Goal: Task Accomplishment & Management: Complete application form

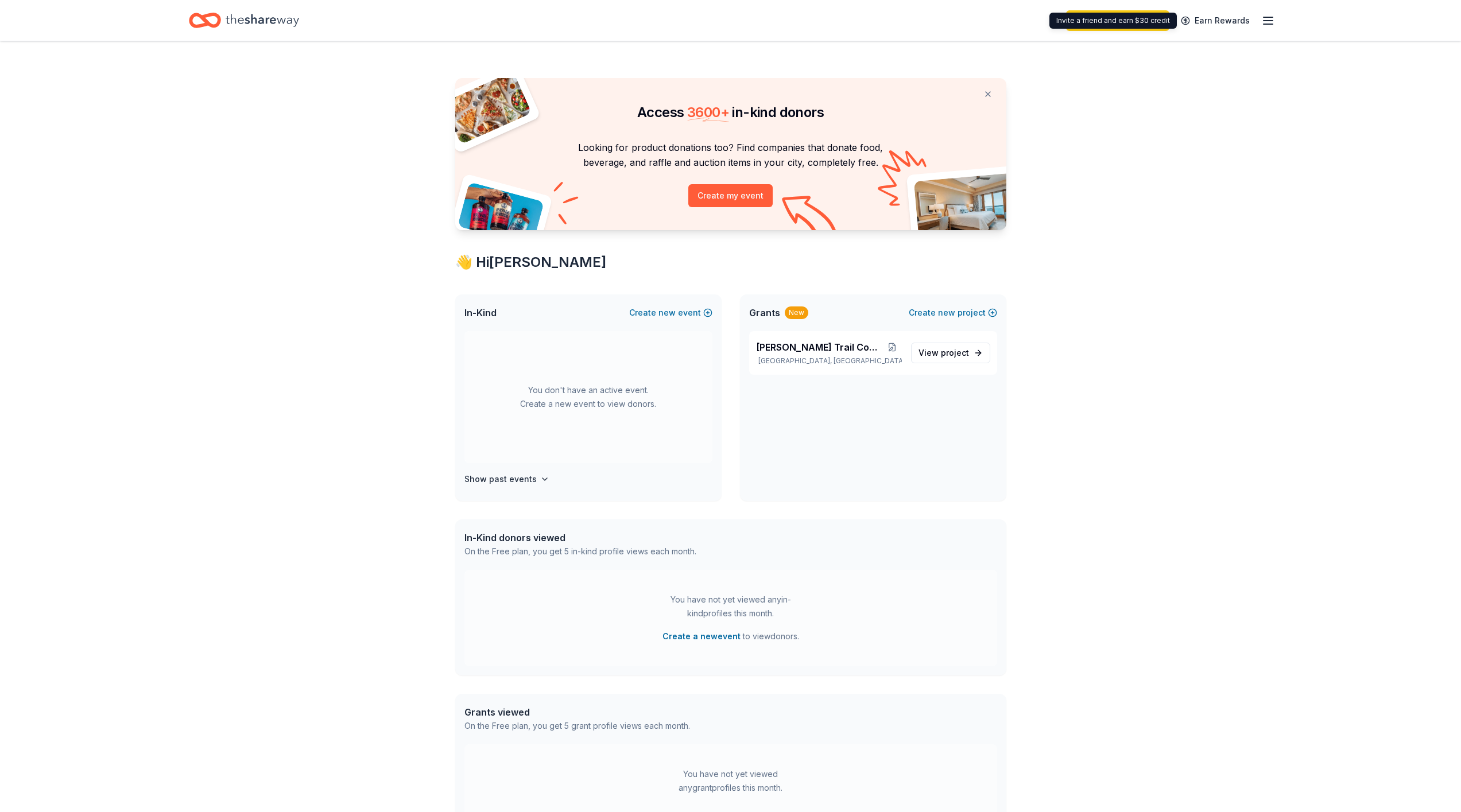
click at [1266, 17] on line "button" at bounding box center [1268, 17] width 9 height 0
click at [1134, 92] on link "Account" at bounding box center [1130, 89] width 36 height 12
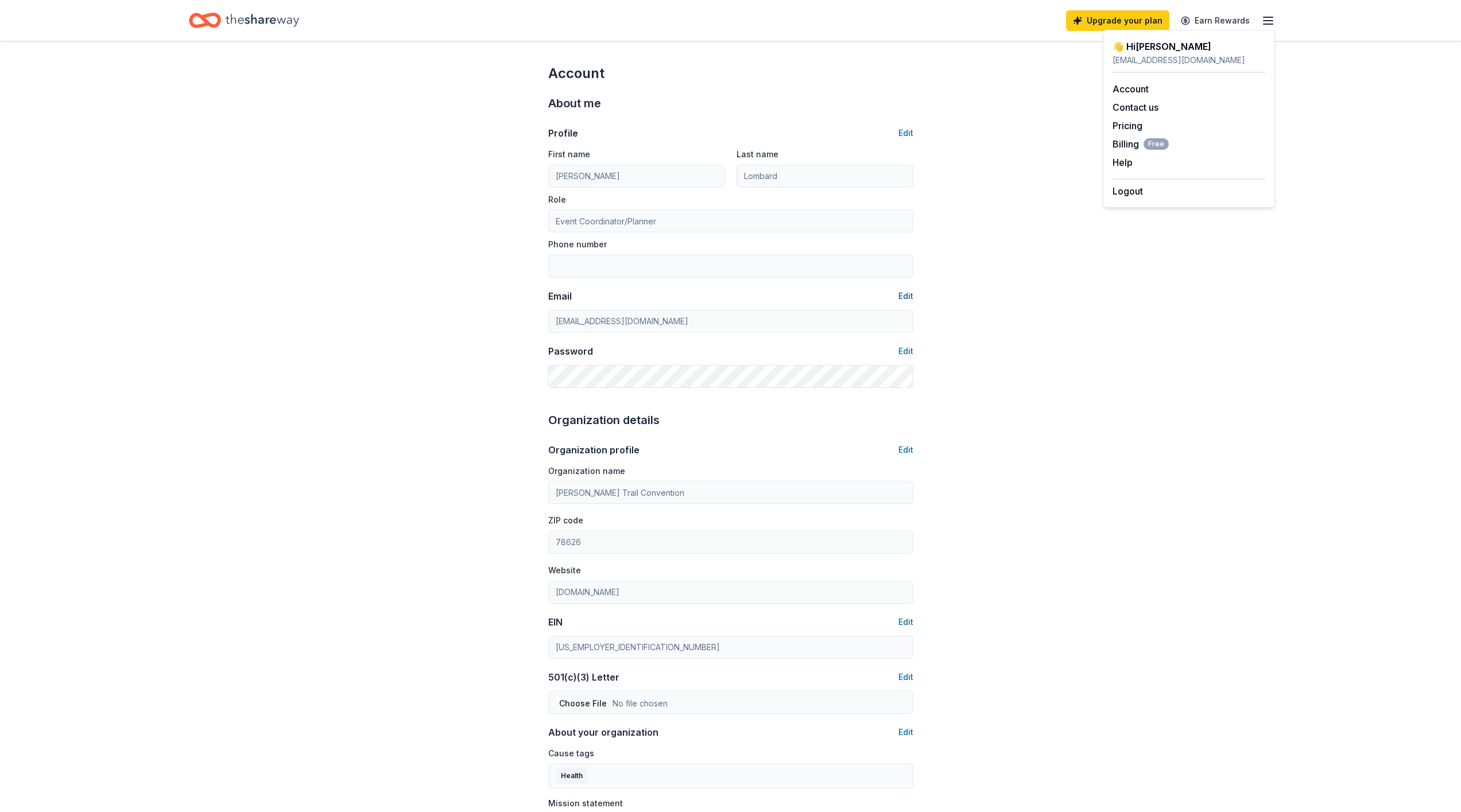
click at [909, 297] on button "Edit" at bounding box center [905, 296] width 15 height 13
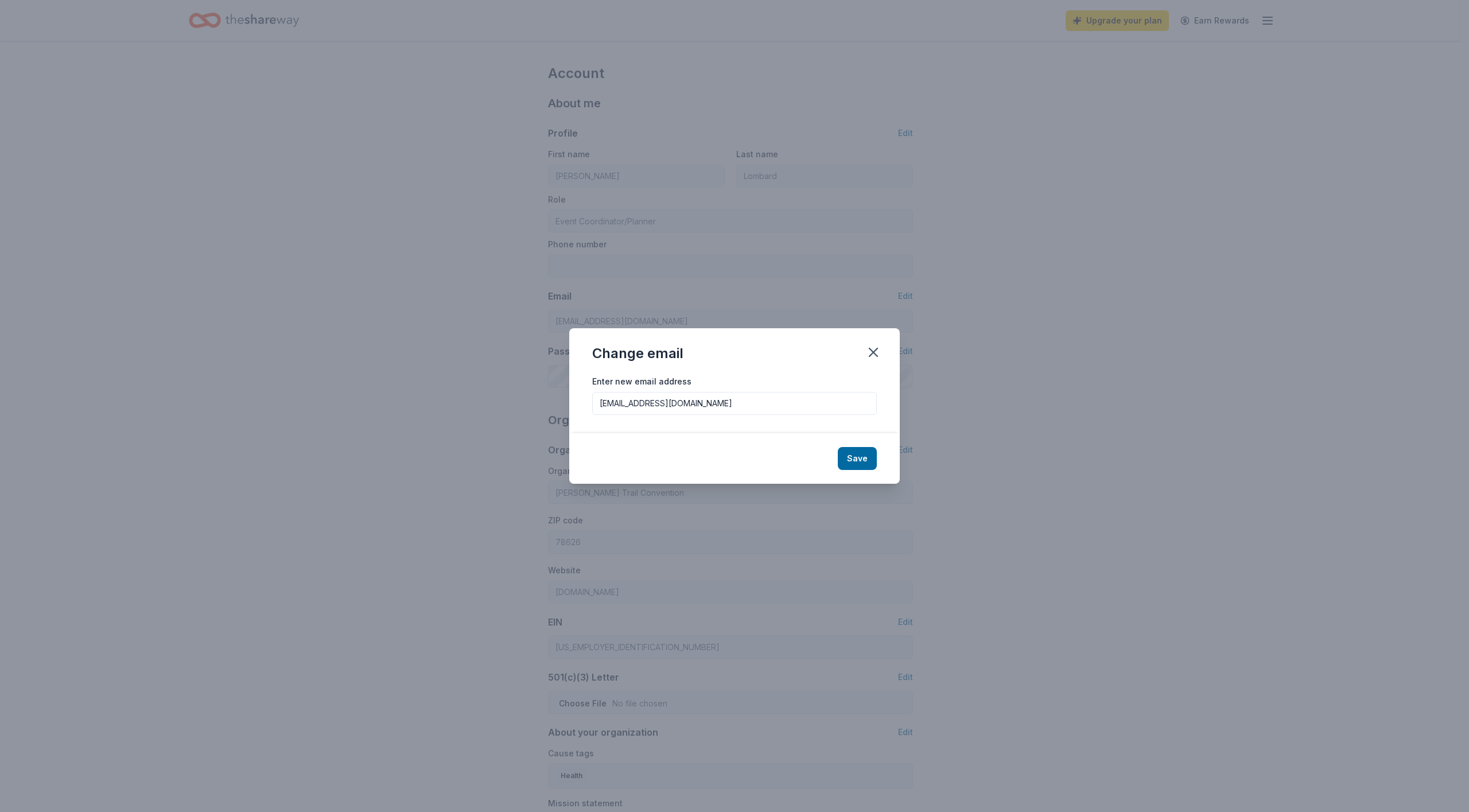
drag, startPoint x: 719, startPoint y: 402, endPoint x: 583, endPoint y: 400, distance: 136.0
click at [583, 400] on div "Enter new email address wildmandingo1@gmail.com" at bounding box center [734, 404] width 331 height 59
paste input "raffle@chisholmtrailconvention"
type input "raffle@chisholmtrailconvention.com"
click at [869, 456] on button "Save" at bounding box center [858, 459] width 39 height 23
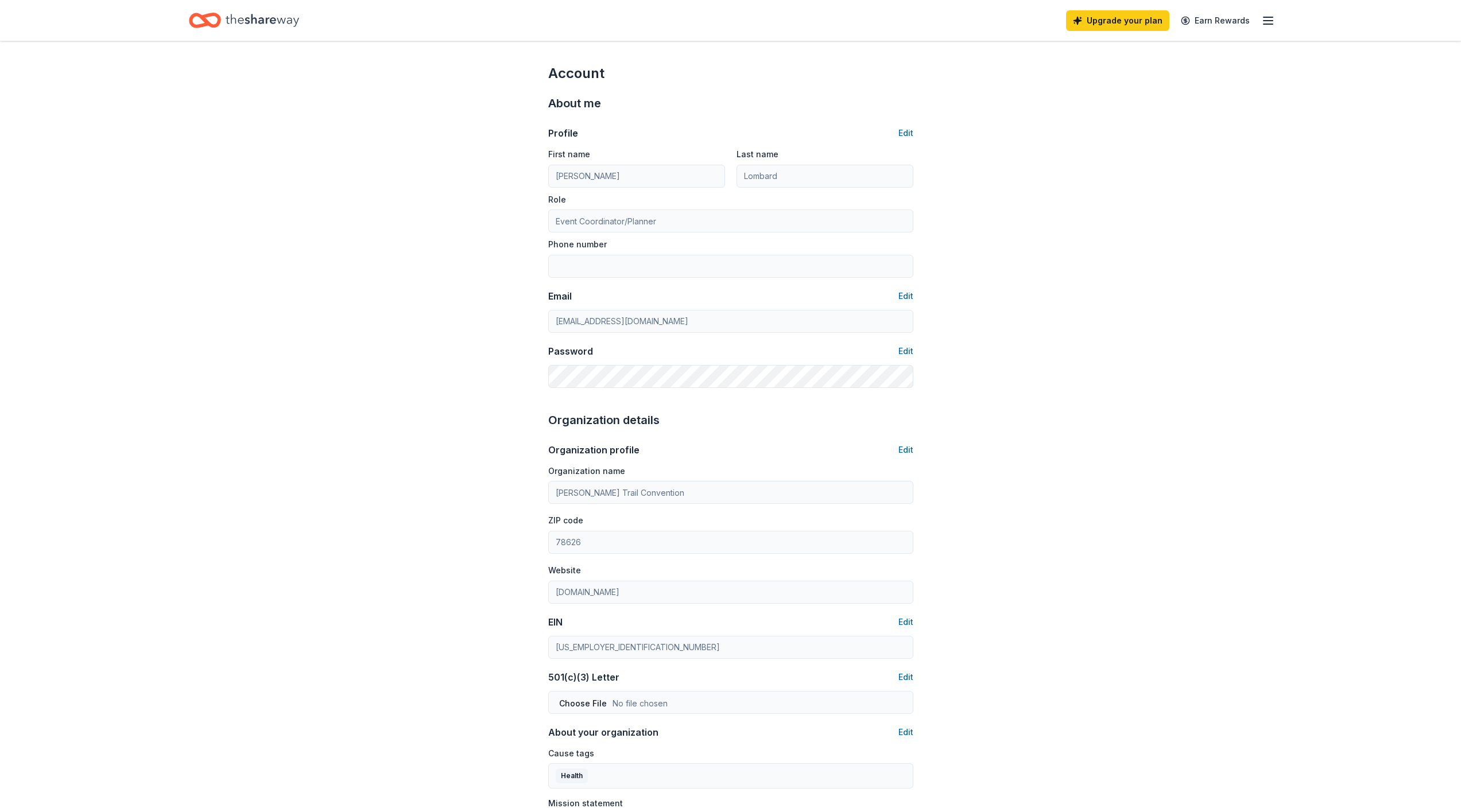
type input "raffle@chisholmtrailconvention.com"
click at [1267, 22] on icon "button" at bounding box center [1267, 20] width 13 height 13
click at [228, 21] on icon "Home" at bounding box center [263, 21] width 73 height 23
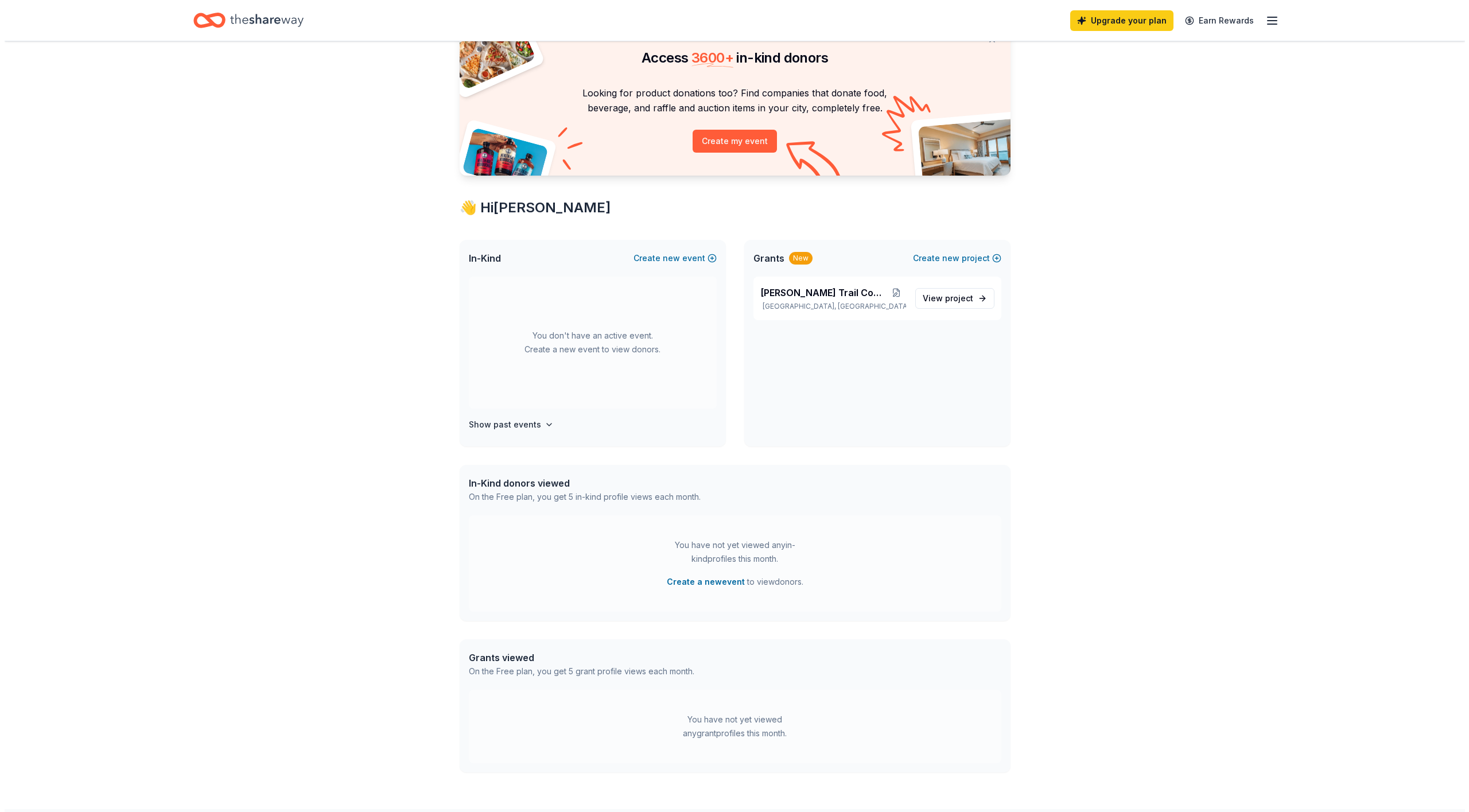
scroll to position [110, 0]
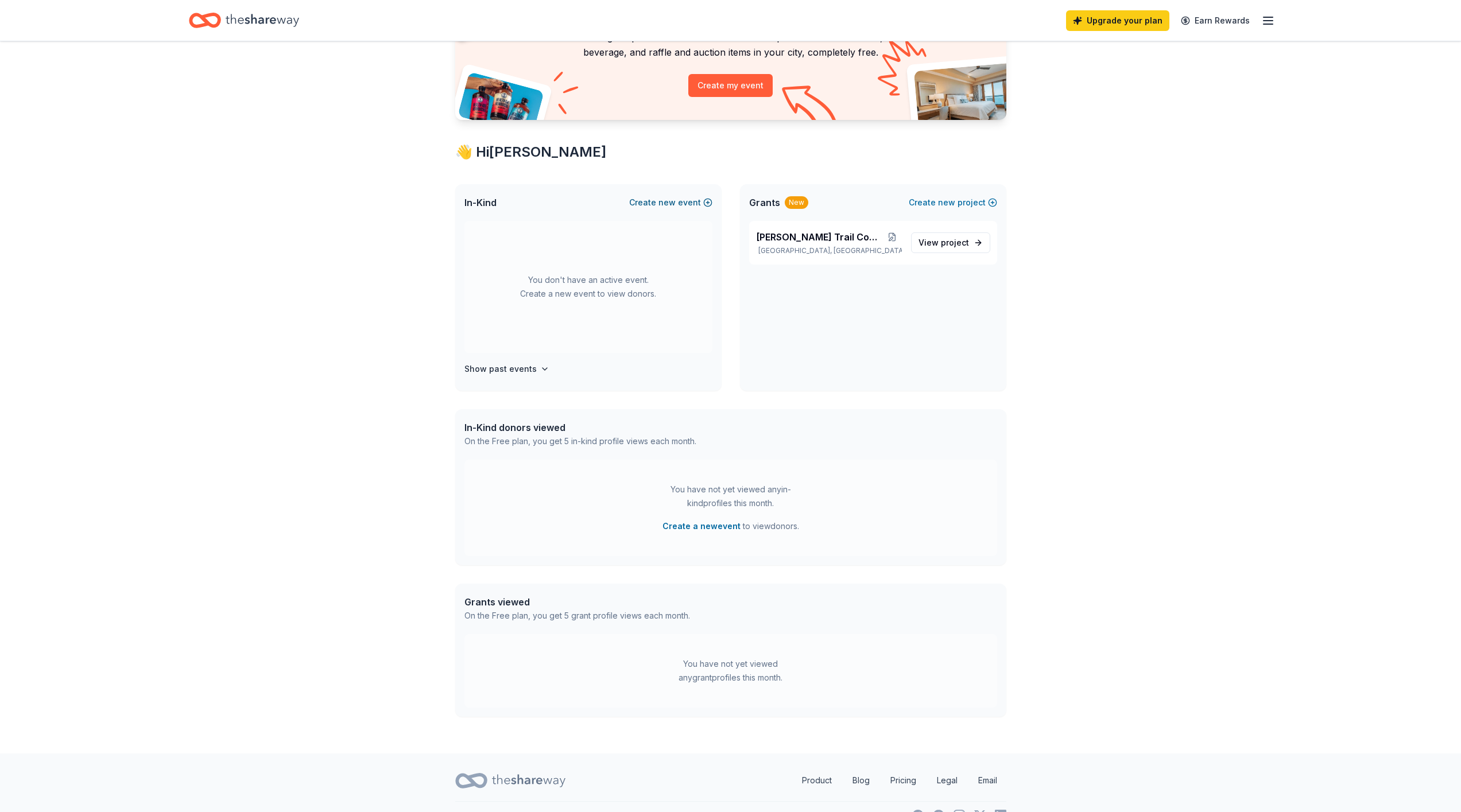
click at [659, 205] on button "Create new event" at bounding box center [670, 202] width 83 height 13
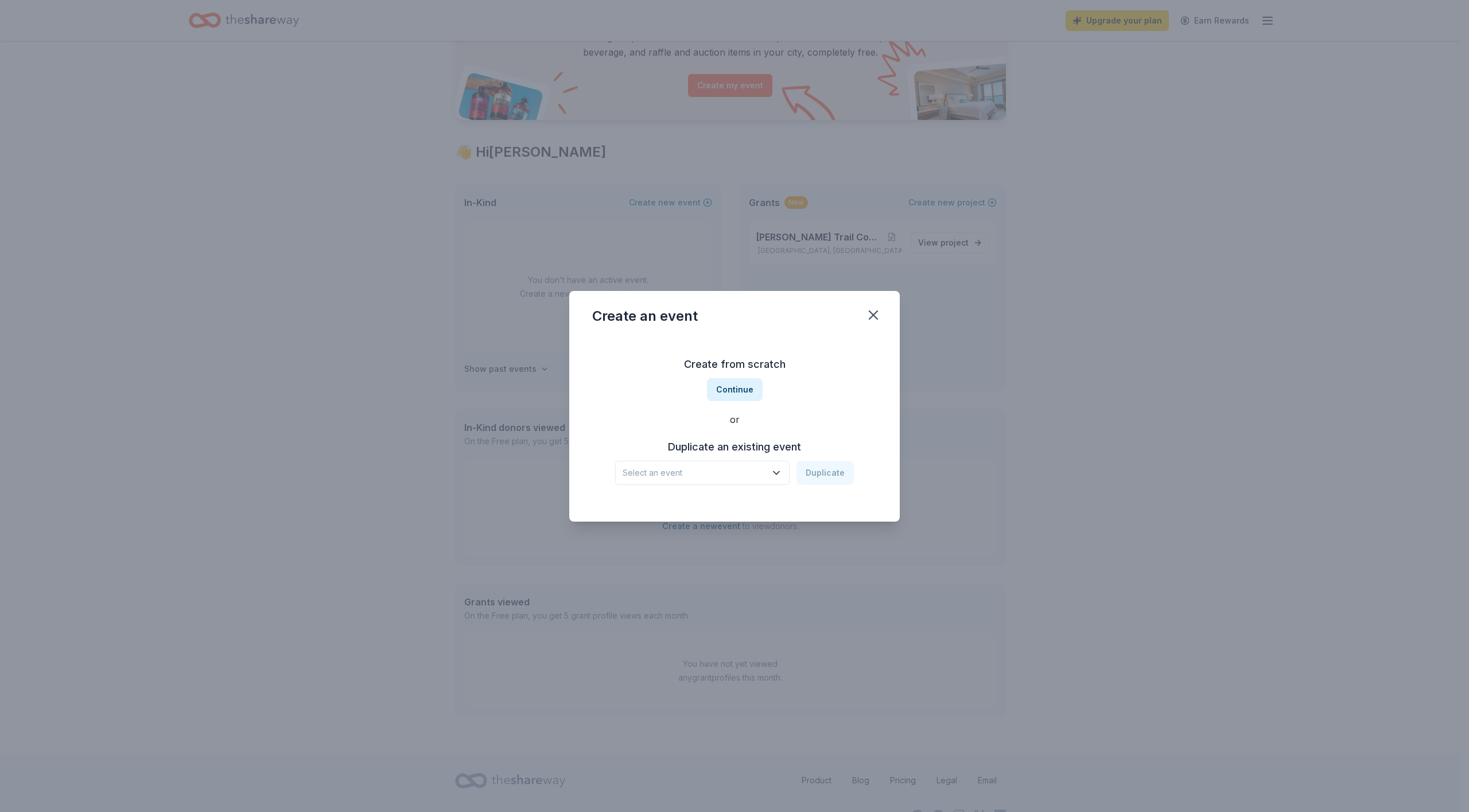
click at [699, 472] on span "Select an event" at bounding box center [695, 472] width 143 height 13
click at [663, 506] on div "2025 CTC Raffle" at bounding box center [682, 504] width 109 height 13
click at [821, 476] on button "Duplicate" at bounding box center [825, 472] width 57 height 24
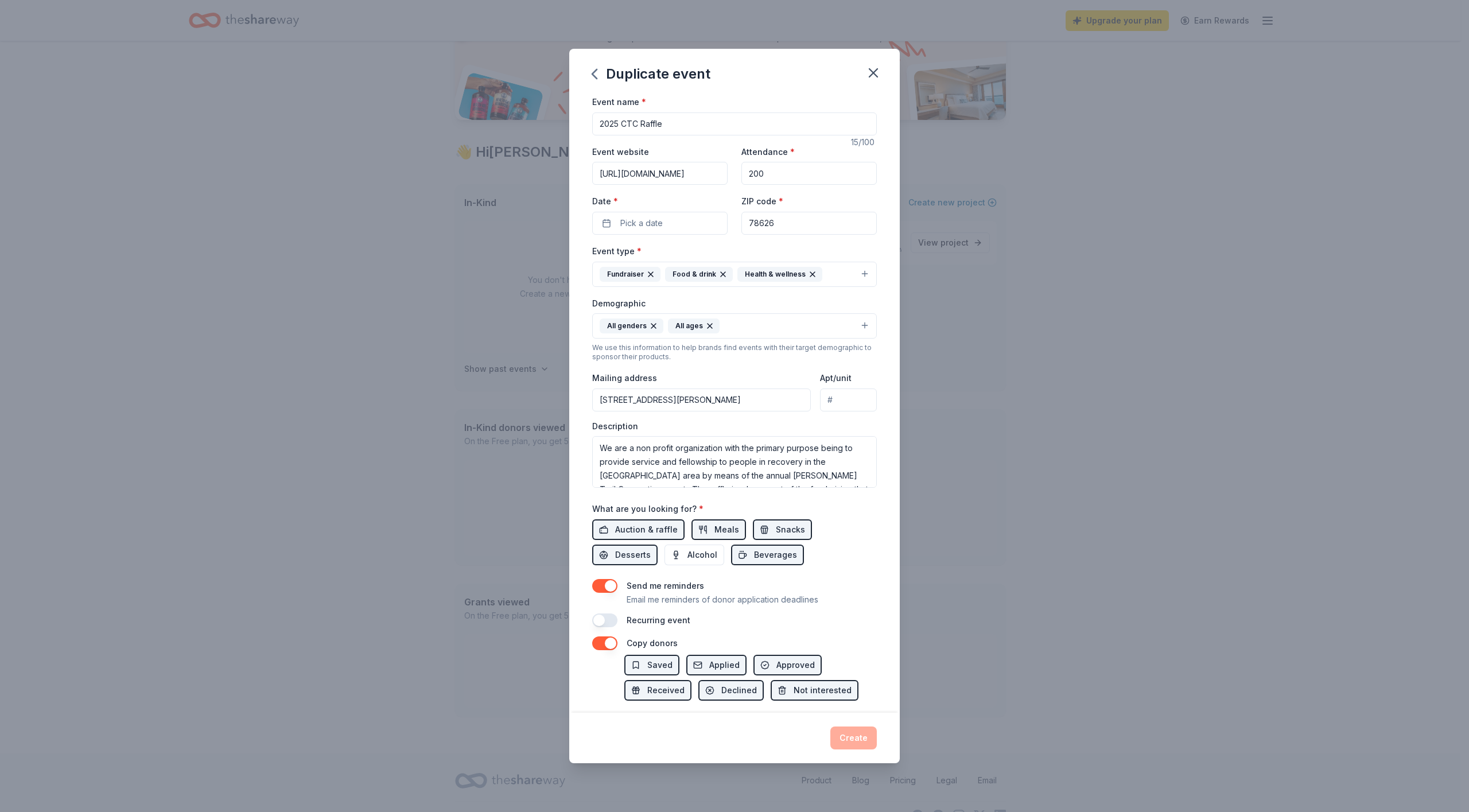
click at [618, 120] on input "2025 CTC Raffle" at bounding box center [735, 125] width 285 height 23
type input "2026 CTC Raffle"
click at [748, 172] on input "200" at bounding box center [808, 174] width 135 height 23
type input "300"
click at [641, 221] on span "Pick a date" at bounding box center [641, 222] width 42 height 13
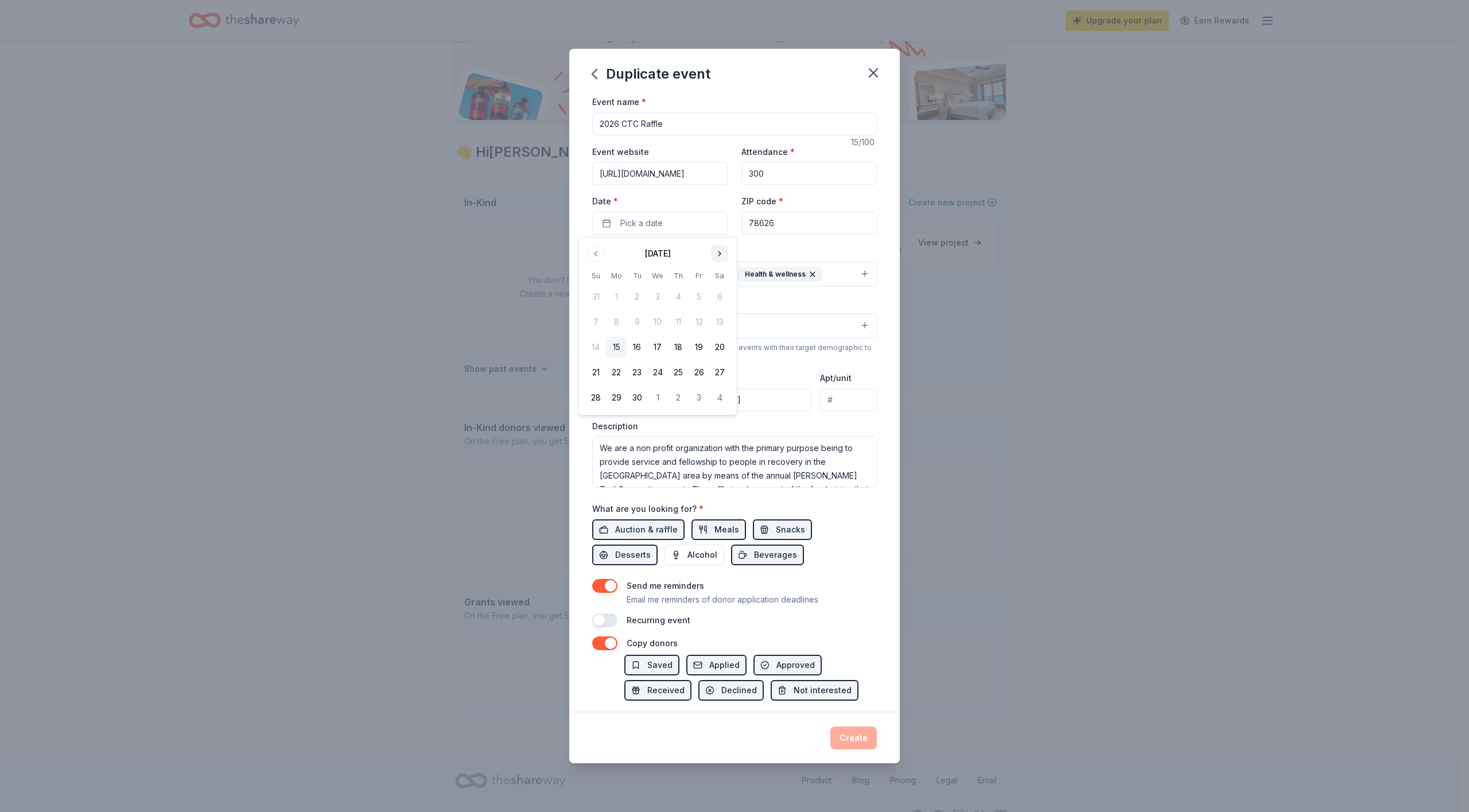
click at [719, 253] on button "Go to next month" at bounding box center [720, 254] width 16 height 16
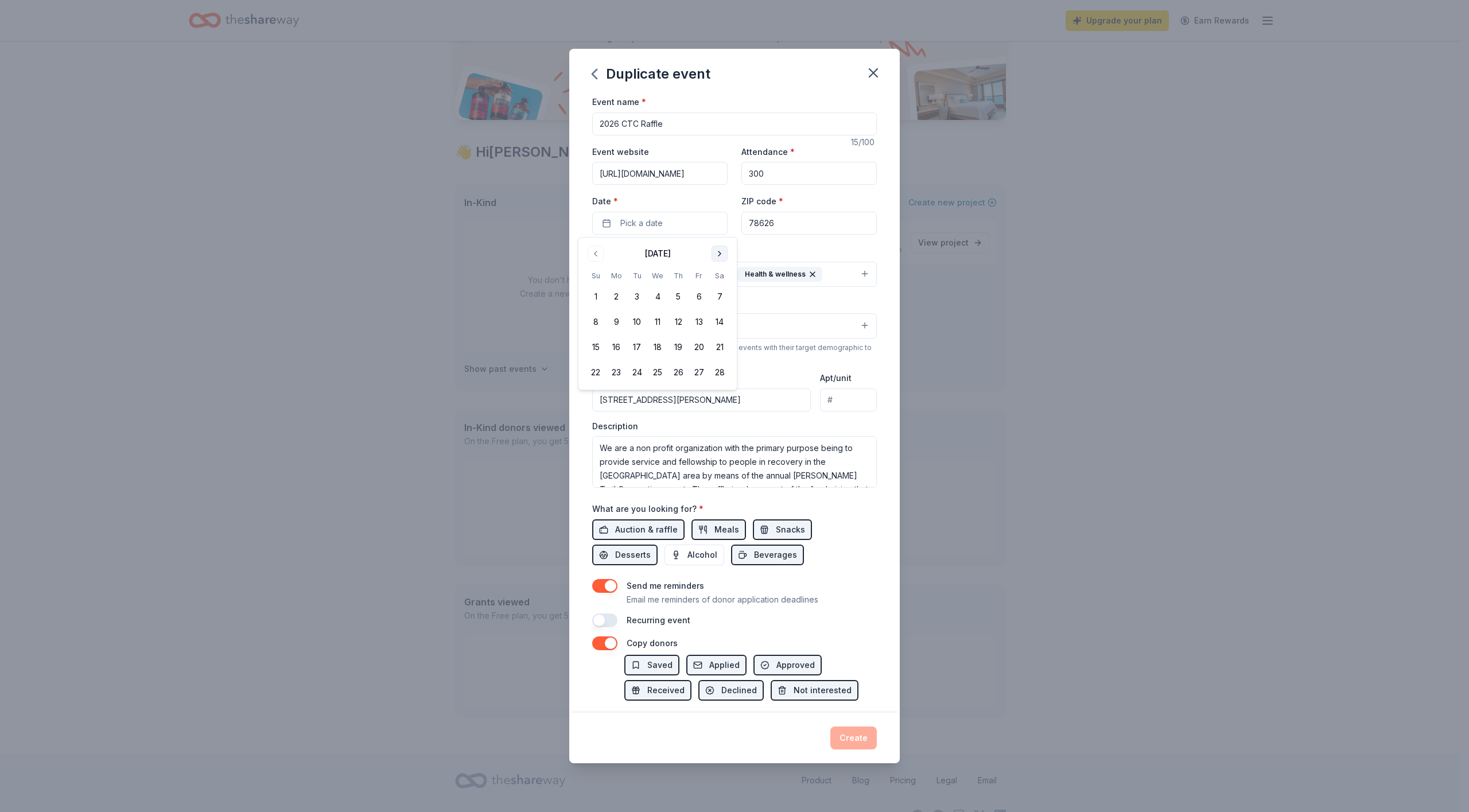
click at [719, 253] on button "Go to next month" at bounding box center [720, 254] width 16 height 16
click at [698, 296] on button "6" at bounding box center [698, 297] width 21 height 21
click at [674, 199] on label "Date *" at bounding box center [660, 201] width 135 height 12
click at [674, 212] on button "03/06/2026" at bounding box center [660, 223] width 135 height 23
click at [694, 199] on label "Date *" at bounding box center [660, 201] width 135 height 12
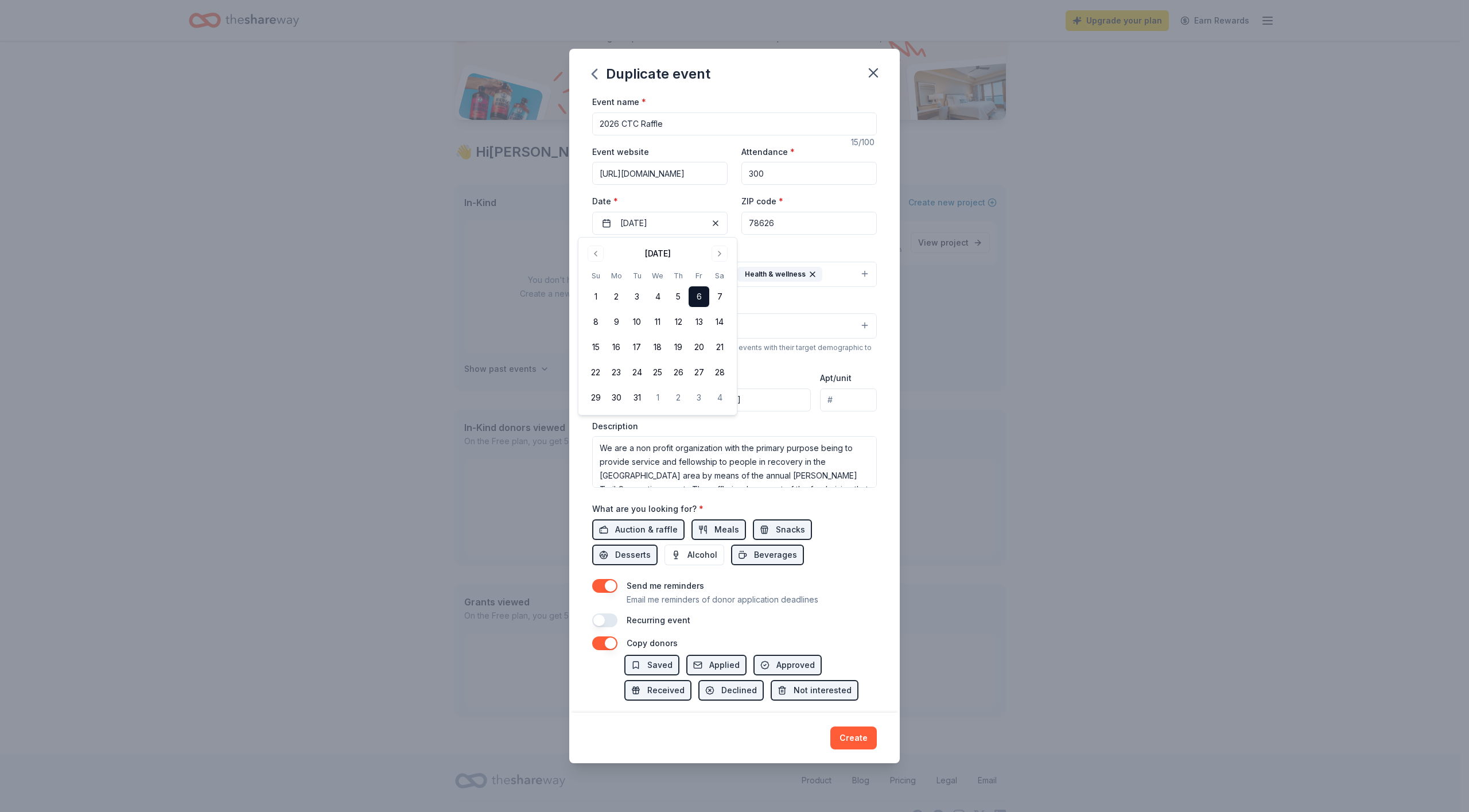
click at [694, 212] on button "03/06/2026" at bounding box center [660, 223] width 135 height 23
click at [698, 197] on label "Date *" at bounding box center [660, 201] width 135 height 12
click at [698, 212] on button "03/06/2026" at bounding box center [660, 223] width 135 height 23
click at [883, 215] on div "Event name * 2026 CTC Raffle 15 /100 Event website https://www.chisholmtrailcon…" at bounding box center [734, 404] width 331 height 618
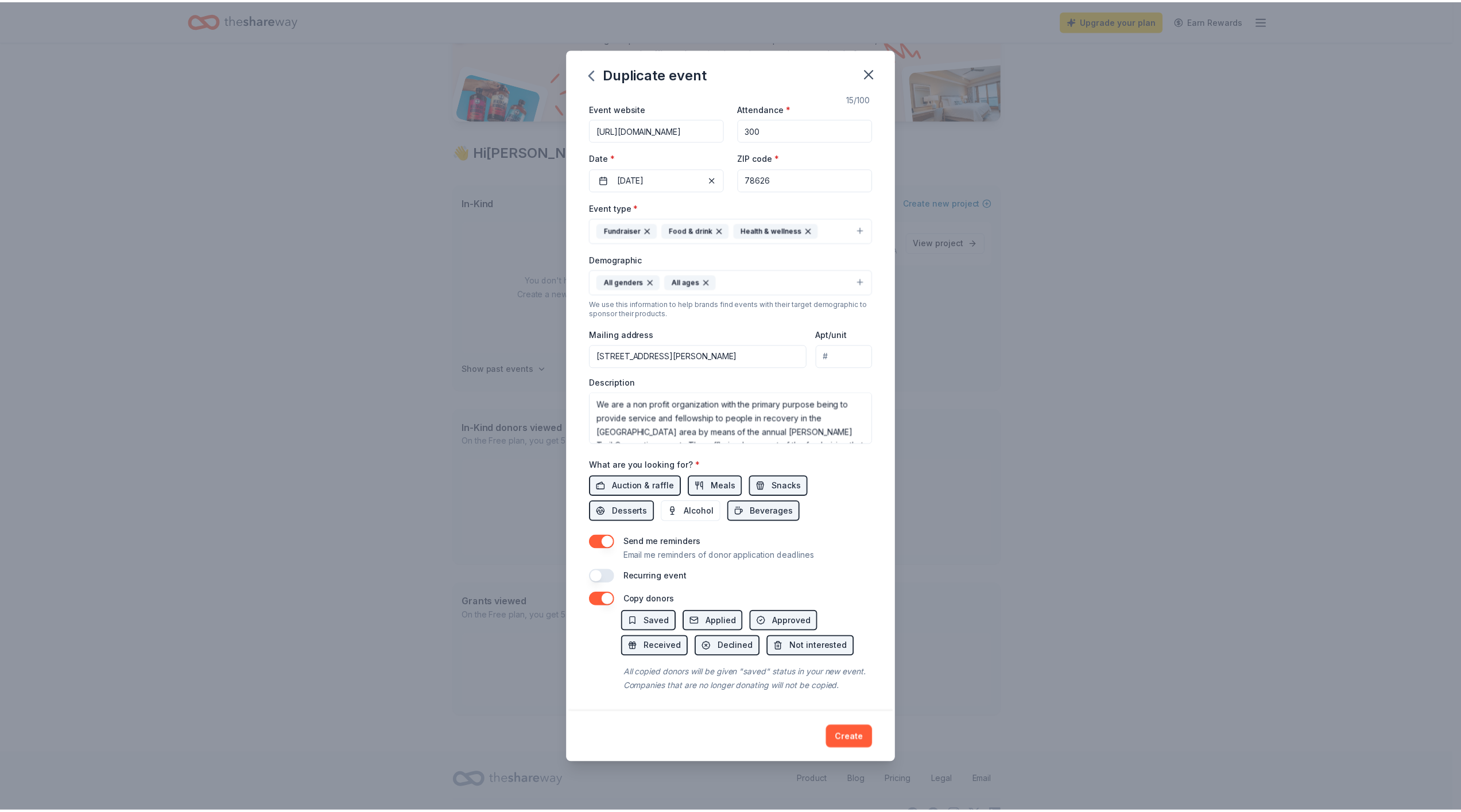
scroll to position [59, 0]
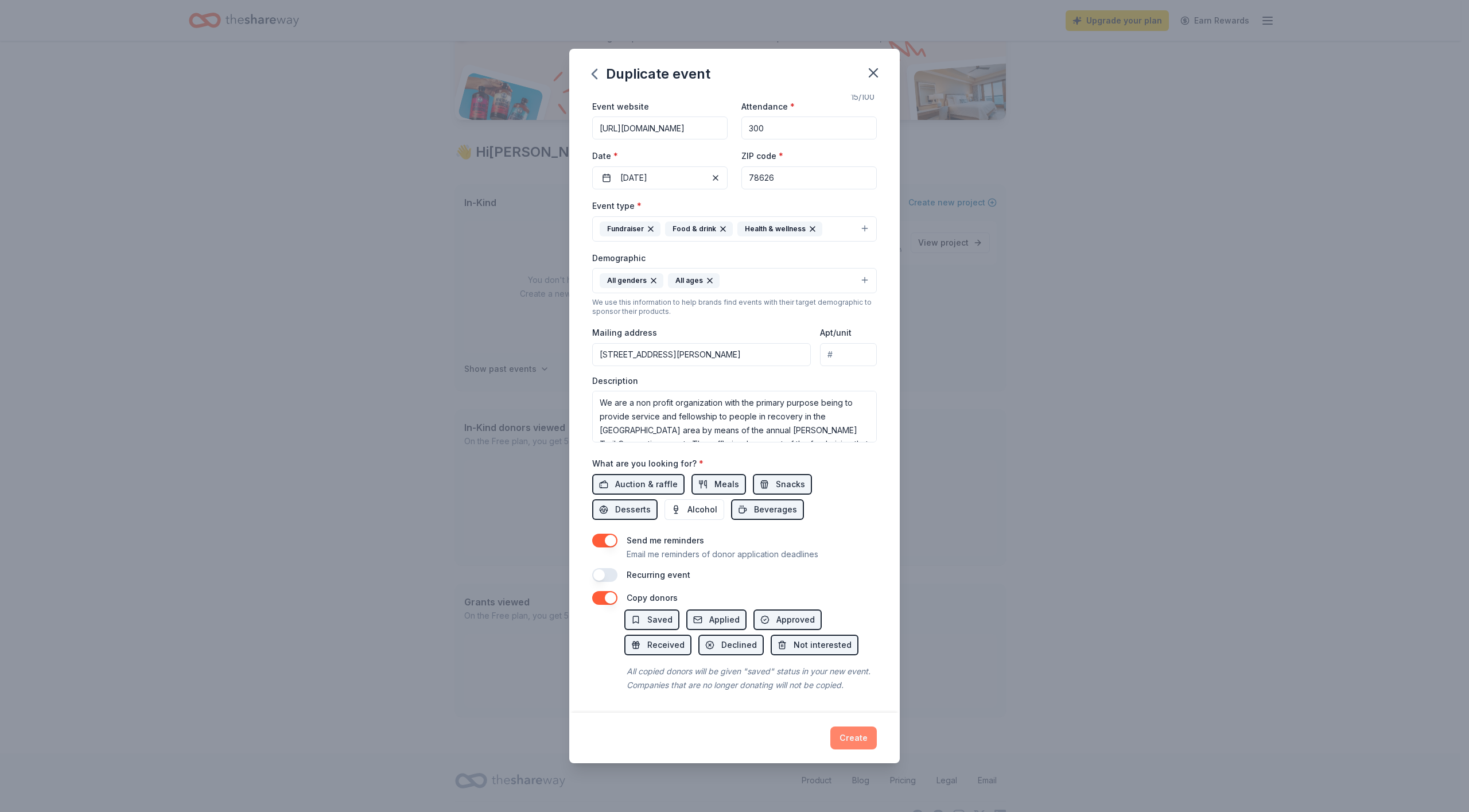
click at [860, 739] on button "Create" at bounding box center [854, 739] width 47 height 23
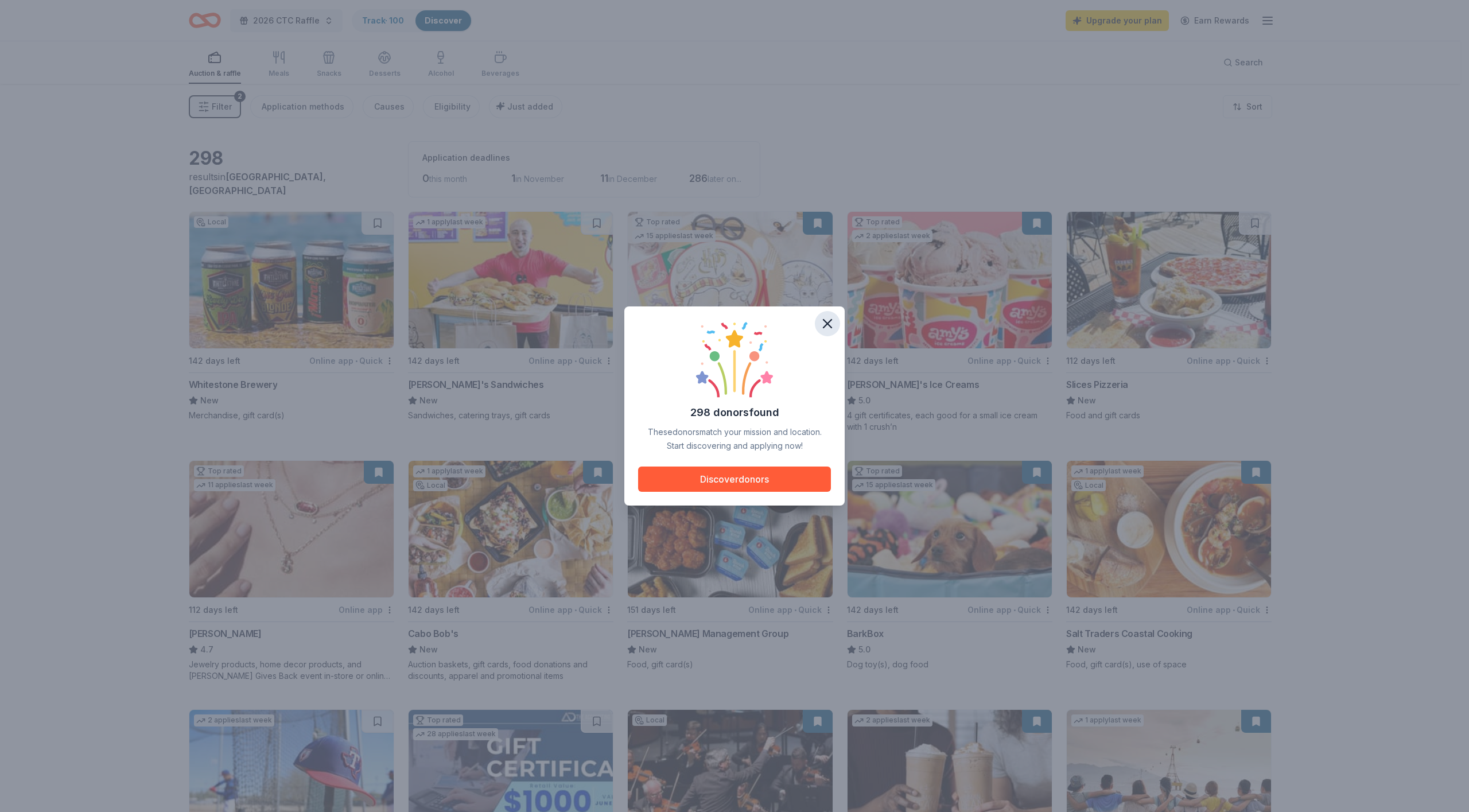
click at [825, 322] on icon "button" at bounding box center [828, 324] width 16 height 16
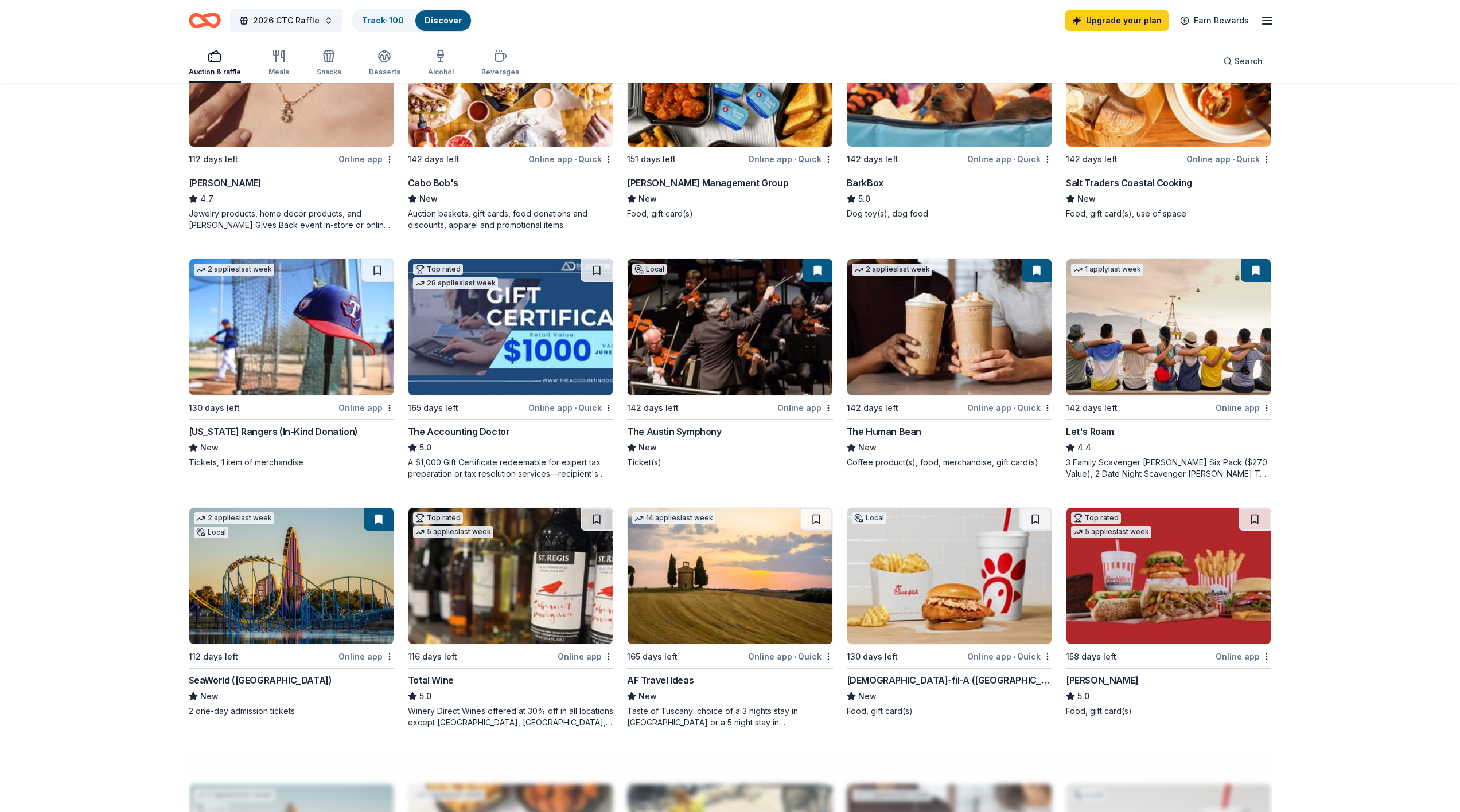
scroll to position [506, 0]
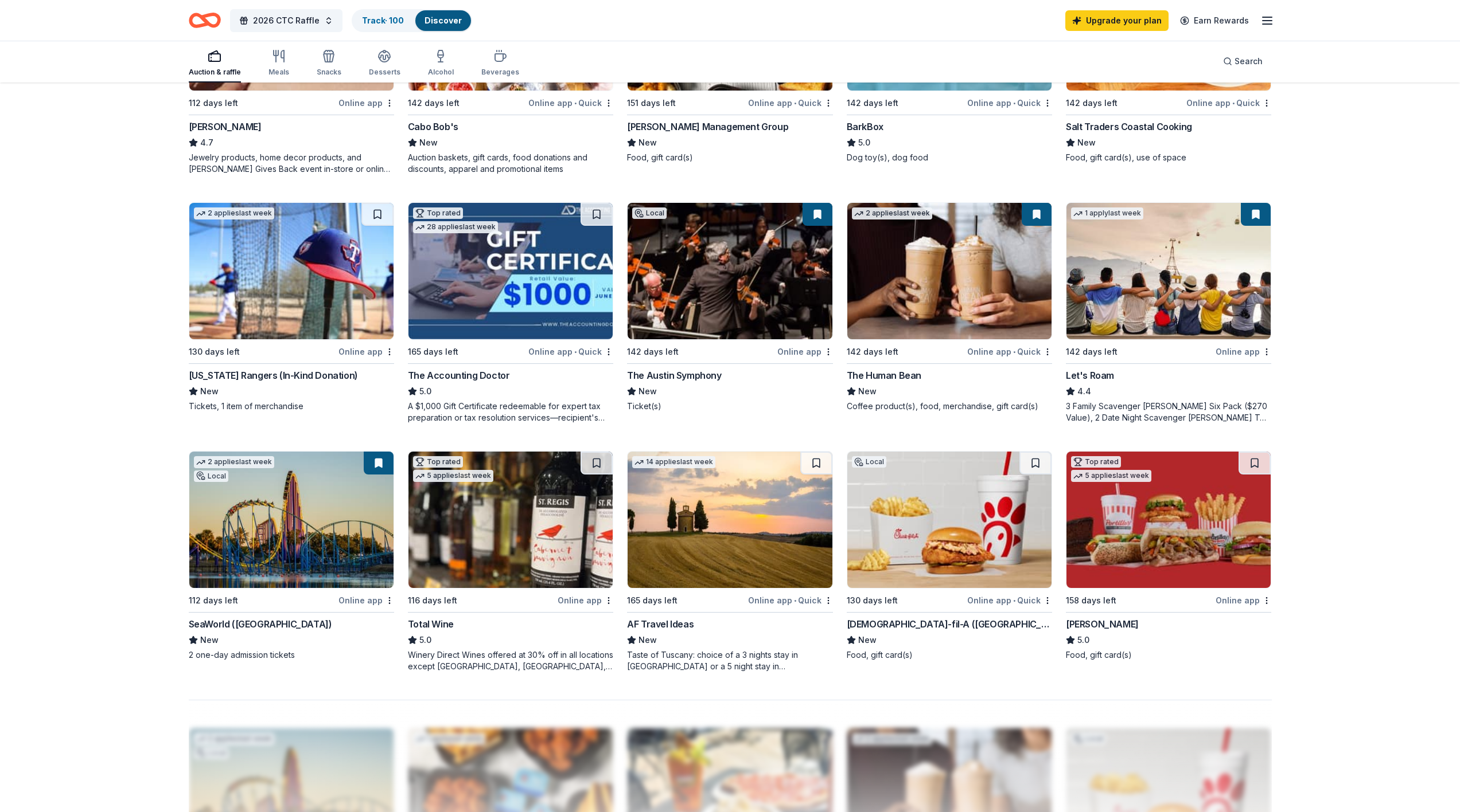
click at [247, 533] on img at bounding box center [291, 520] width 204 height 136
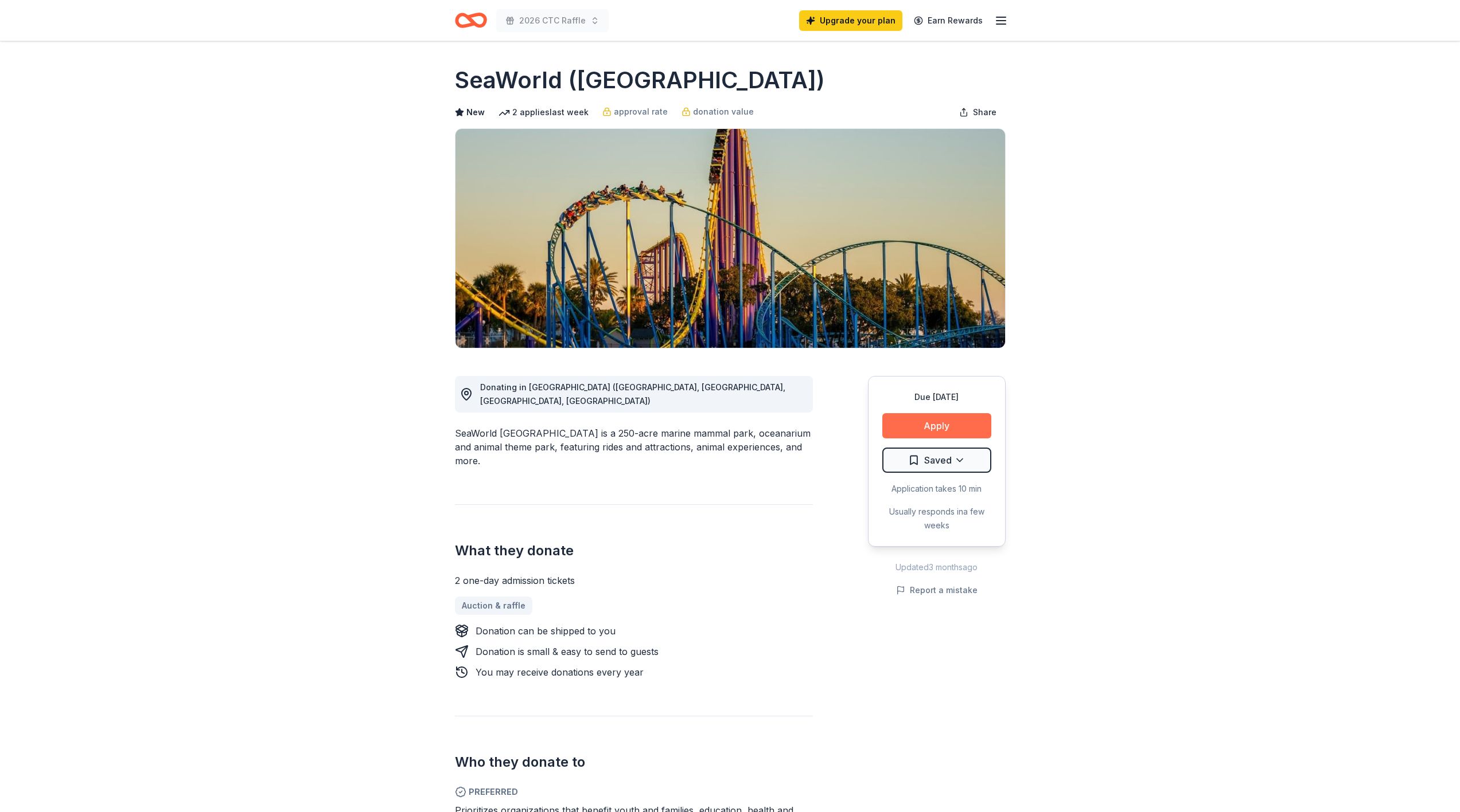
click at [940, 423] on button "Apply" at bounding box center [937, 426] width 109 height 25
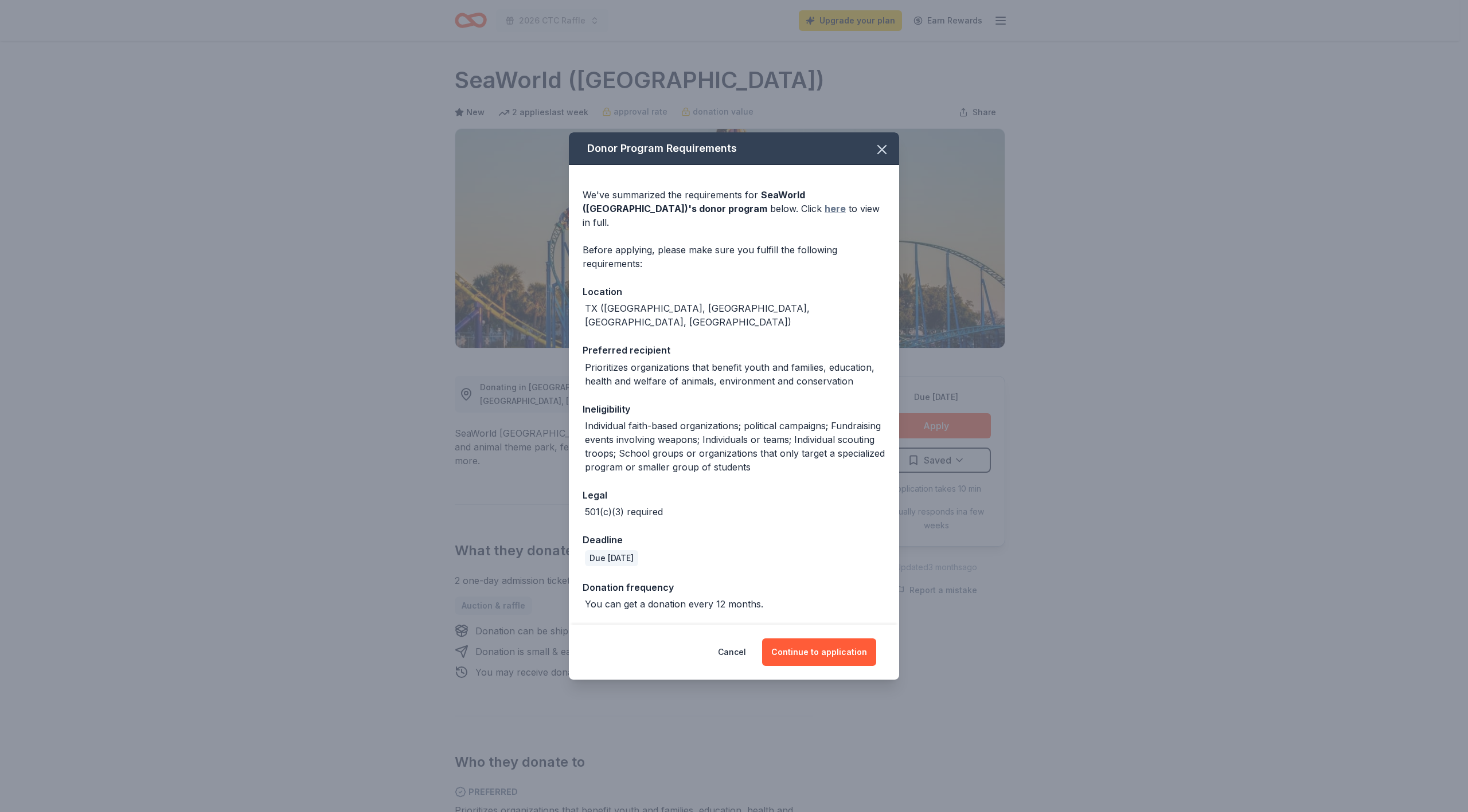
click at [825, 216] on link "here" at bounding box center [836, 208] width 21 height 13
